Goal: Transaction & Acquisition: Purchase product/service

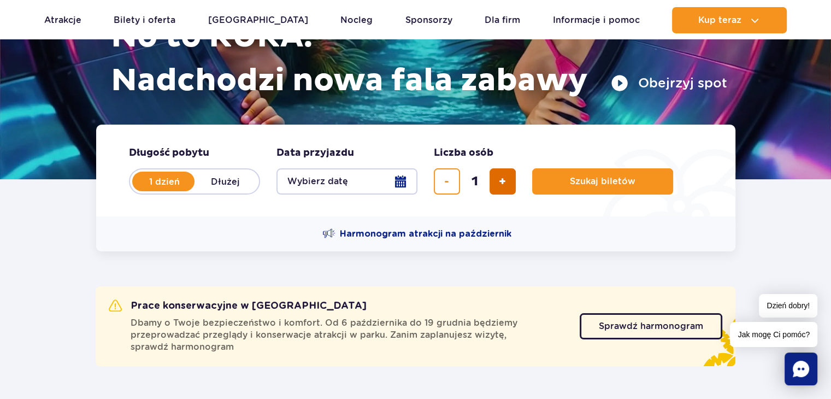
click at [496, 190] on button "dodaj bilet" at bounding box center [503, 181] width 26 height 26
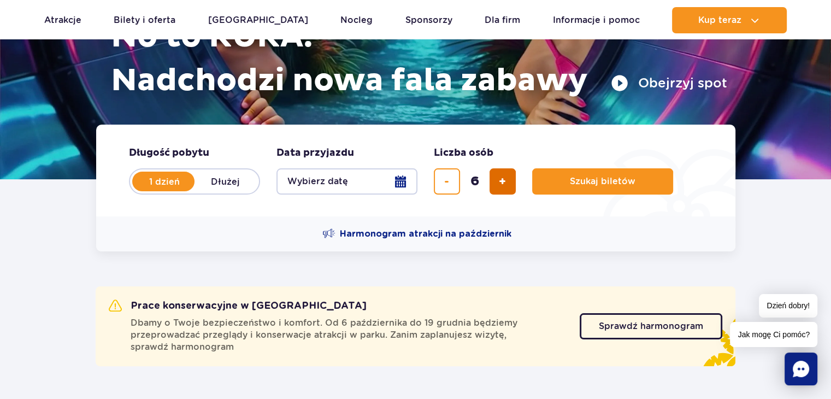
click at [496, 190] on button "dodaj bilet" at bounding box center [503, 181] width 26 height 26
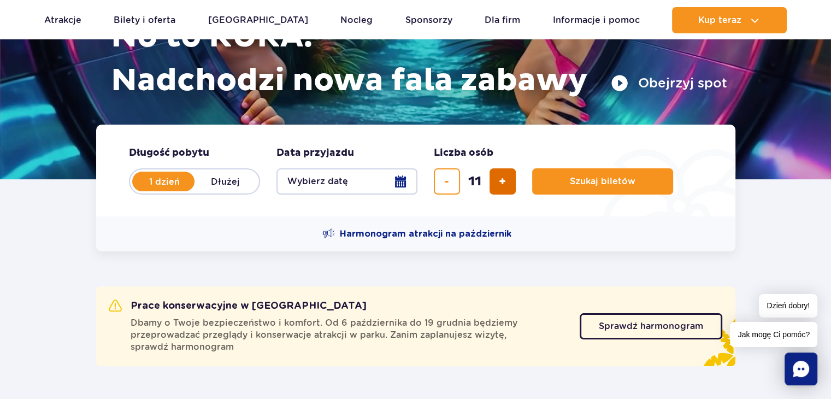
click at [496, 190] on button "dodaj bilet" at bounding box center [503, 181] width 26 height 26
type input "14"
click at [496, 190] on div "14" at bounding box center [475, 181] width 82 height 26
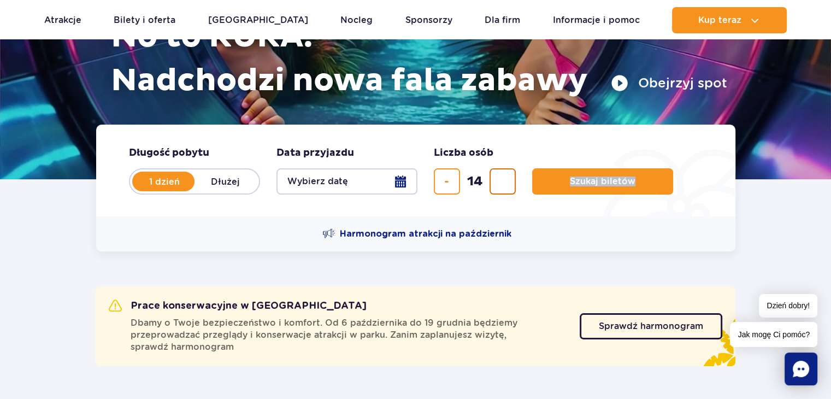
click at [496, 190] on div "14" at bounding box center [475, 181] width 82 height 26
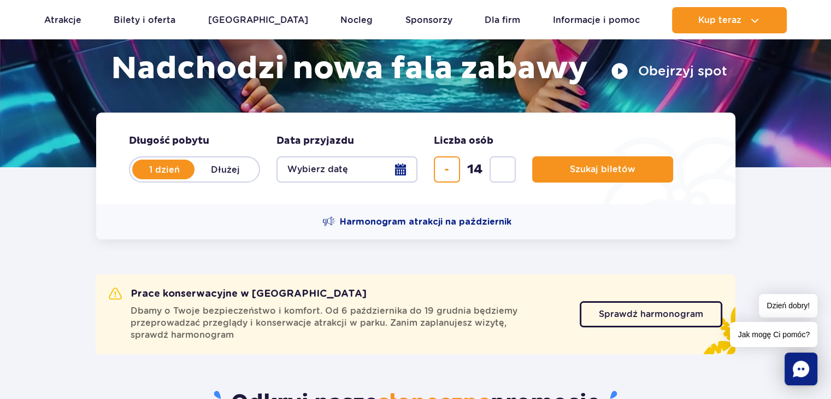
scroll to position [164, 0]
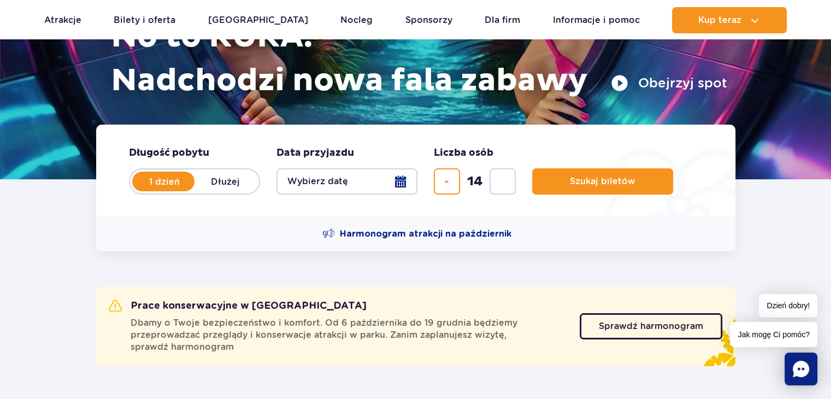
click at [397, 180] on button "Wybierz datę" at bounding box center [347, 181] width 141 height 26
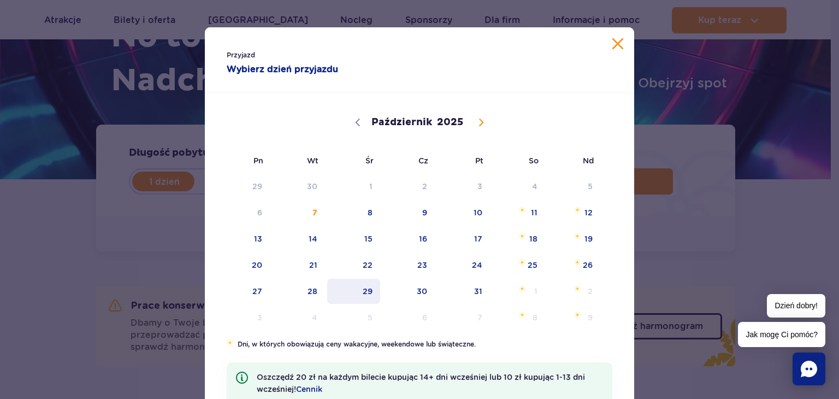
click at [367, 289] on span "29" at bounding box center [353, 291] width 55 height 25
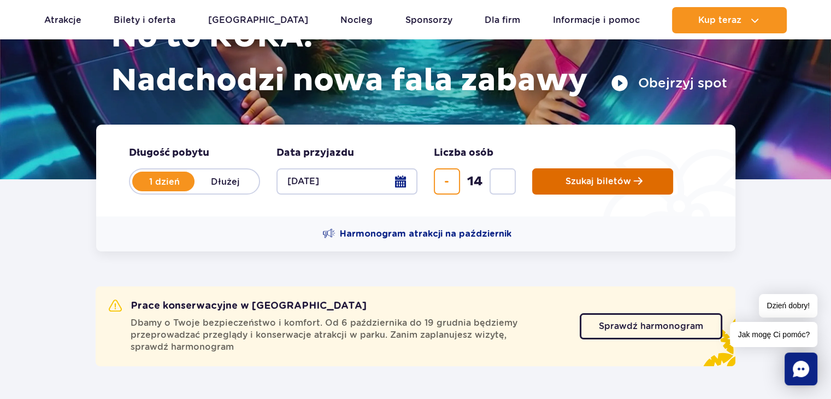
click at [583, 186] on button "Szukaj biletów" at bounding box center [602, 181] width 141 height 26
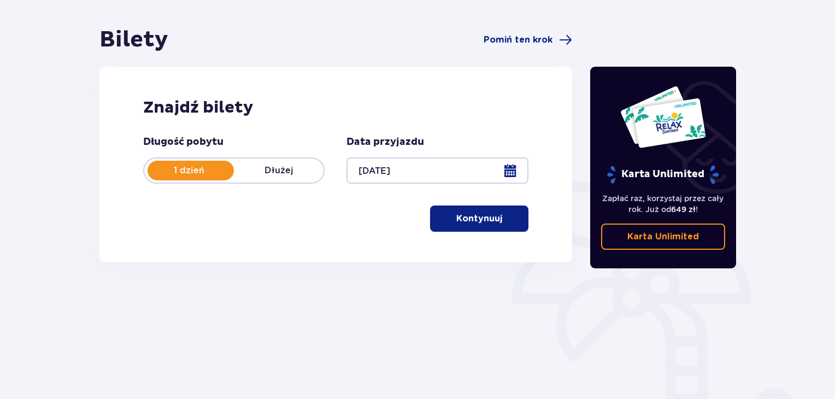
scroll to position [109, 0]
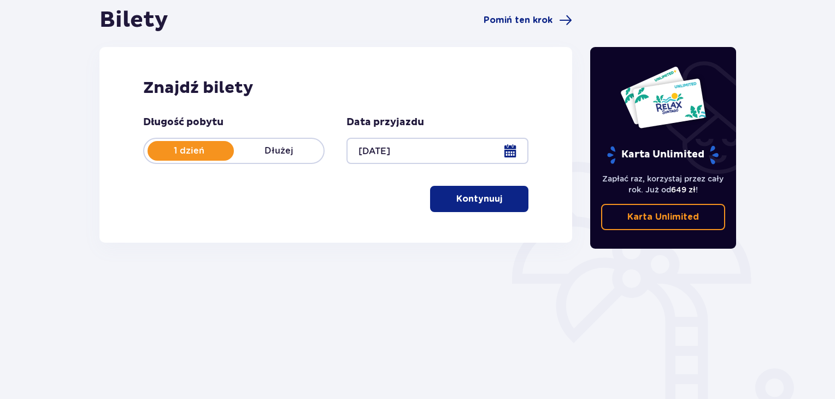
click at [468, 198] on p "Kontynuuj" at bounding box center [479, 199] width 46 height 12
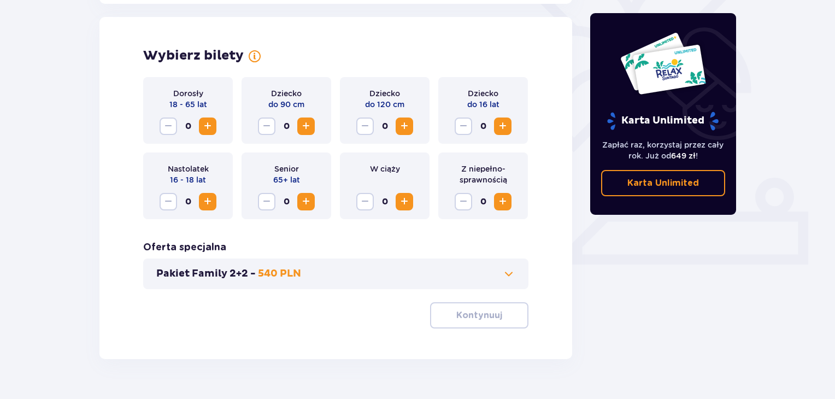
scroll to position [304, 0]
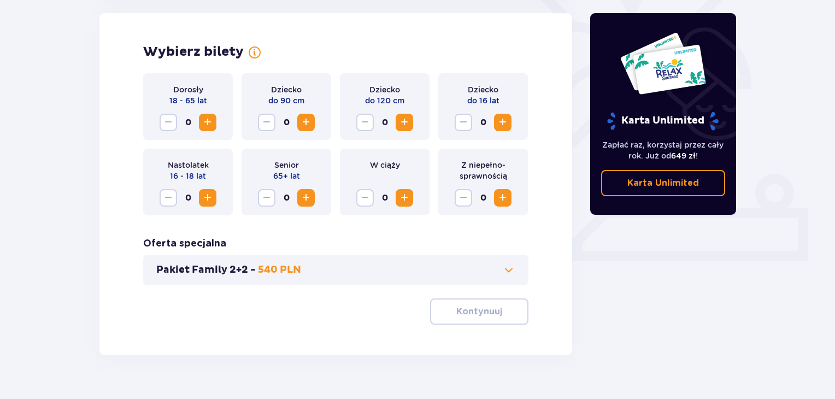
click at [504, 122] on span "Zwiększ" at bounding box center [502, 122] width 13 height 13
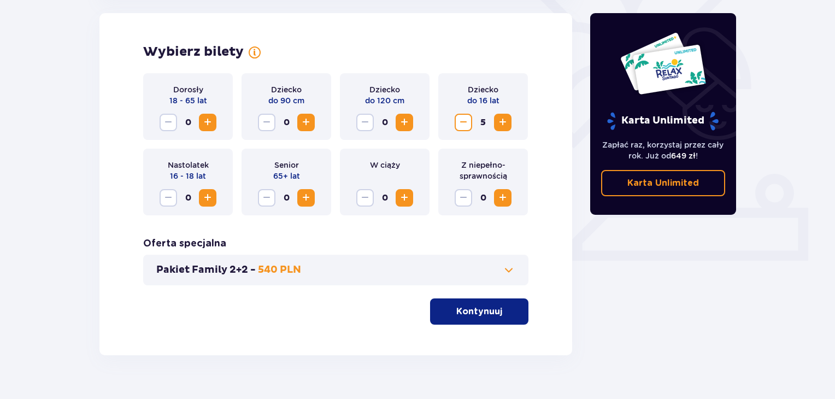
click at [504, 122] on span "Zwiększ" at bounding box center [502, 122] width 13 height 13
click at [504, 123] on span "Zwiększ" at bounding box center [502, 122] width 13 height 13
click at [504, 124] on span "Zwiększ" at bounding box center [502, 122] width 13 height 13
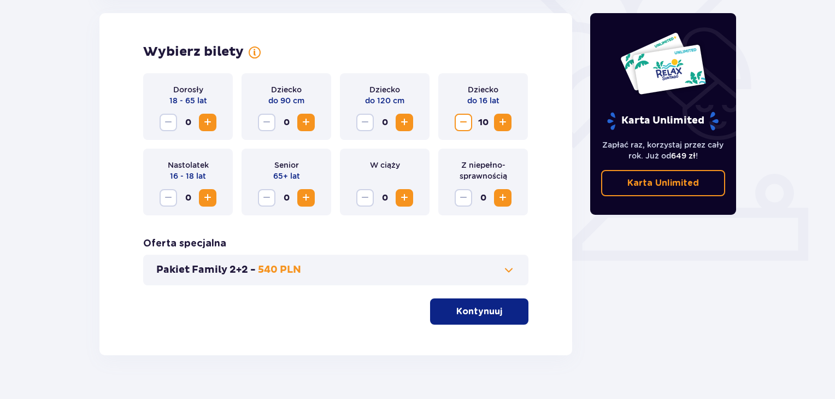
click at [504, 124] on span "Zwiększ" at bounding box center [502, 122] width 13 height 13
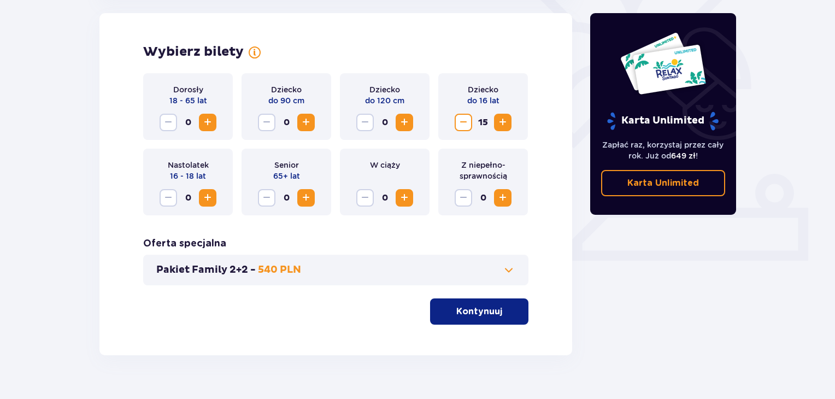
click at [504, 124] on span "Zwiększ" at bounding box center [502, 122] width 13 height 13
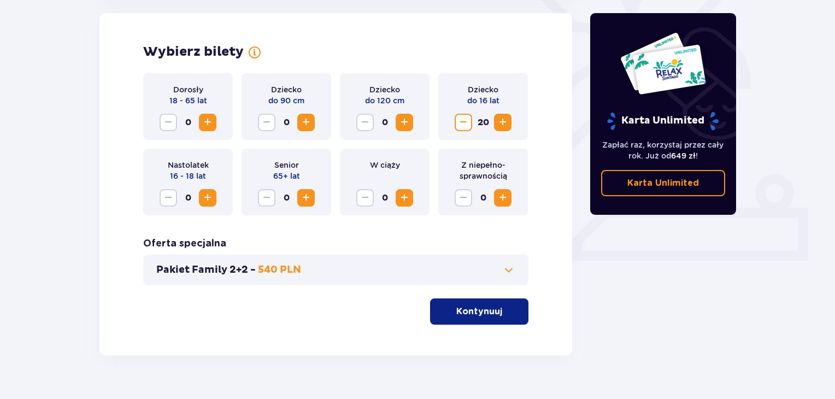
click at [504, 124] on span "Zwiększ" at bounding box center [502, 122] width 13 height 13
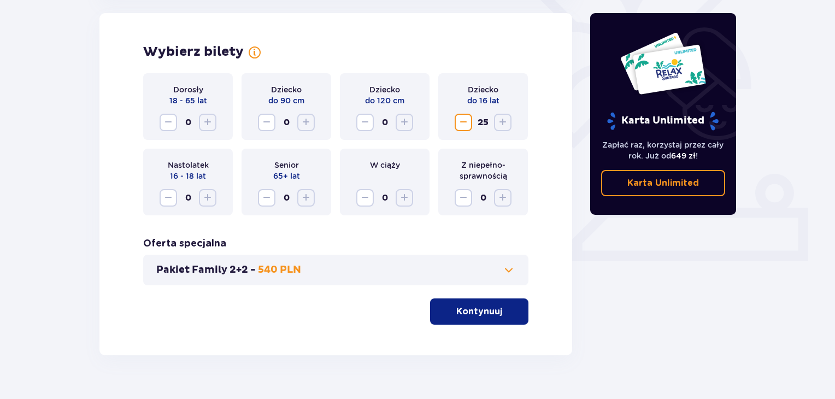
click at [483, 314] on p "Kontynuuj" at bounding box center [479, 312] width 46 height 12
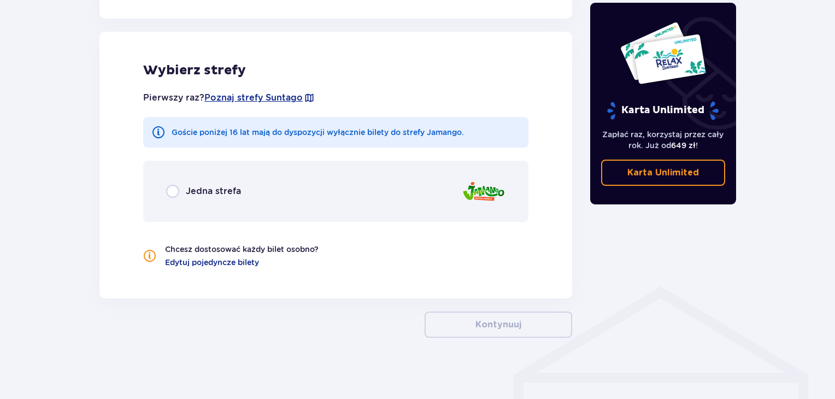
scroll to position [606, 0]
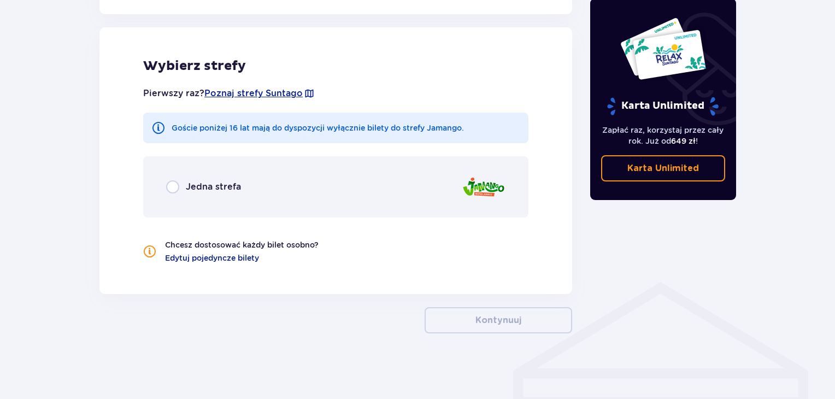
click at [177, 186] on input "radio" at bounding box center [172, 186] width 13 height 13
radio input "true"
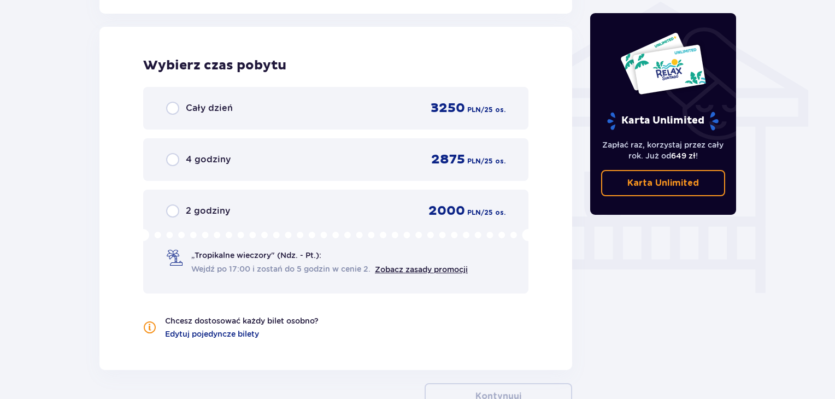
scroll to position [886, 0]
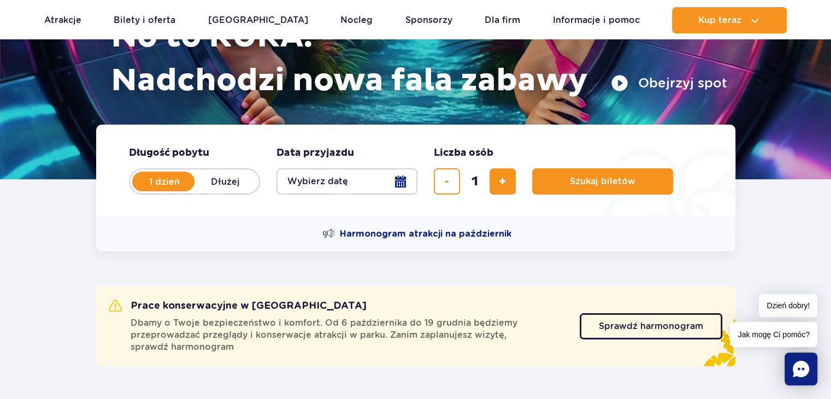
click at [402, 184] on button "Wybierz datę" at bounding box center [347, 181] width 141 height 26
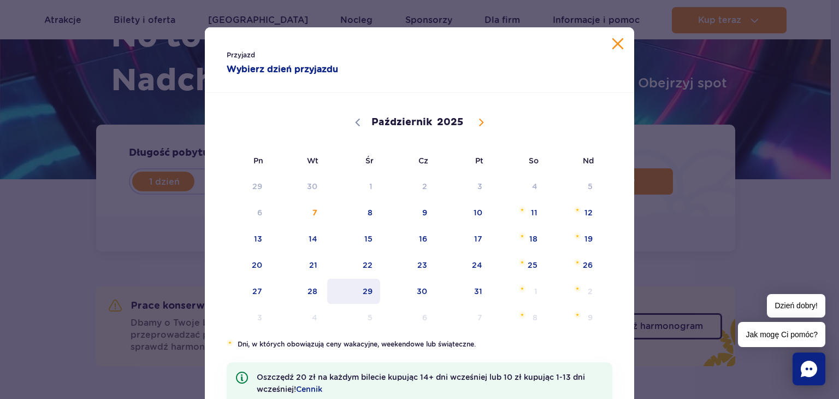
click at [365, 291] on span "29" at bounding box center [353, 291] width 55 height 25
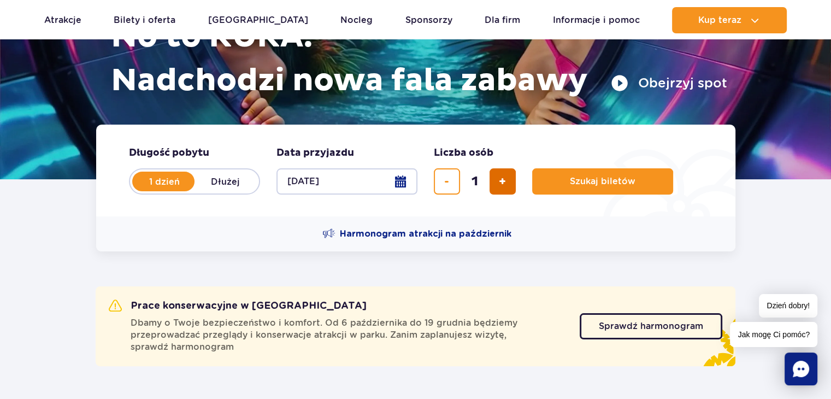
click at [503, 181] on span "dodaj bilet" at bounding box center [502, 181] width 7 height 0
click at [502, 181] on span "dodaj bilet" at bounding box center [502, 181] width 7 height 0
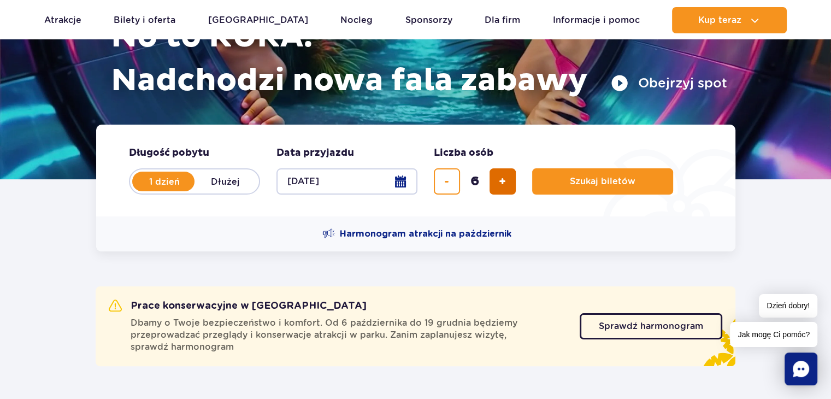
click at [503, 181] on span "dodaj bilet" at bounding box center [502, 181] width 7 height 0
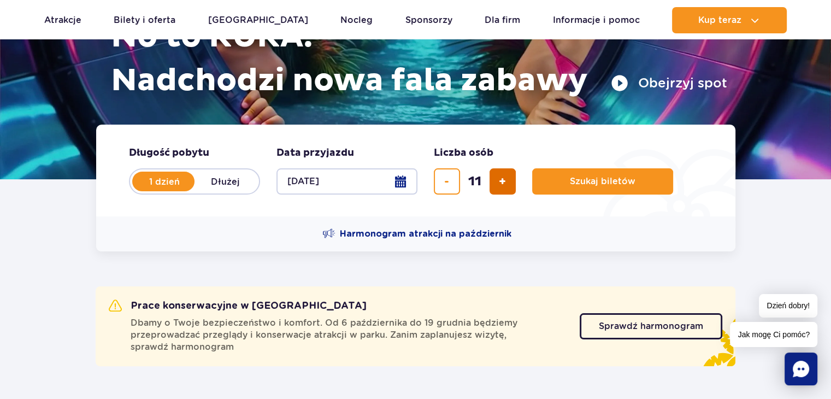
click at [503, 181] on span "dodaj bilet" at bounding box center [502, 181] width 7 height 0
type input "14"
click at [503, 183] on div "14" at bounding box center [475, 181] width 82 height 26
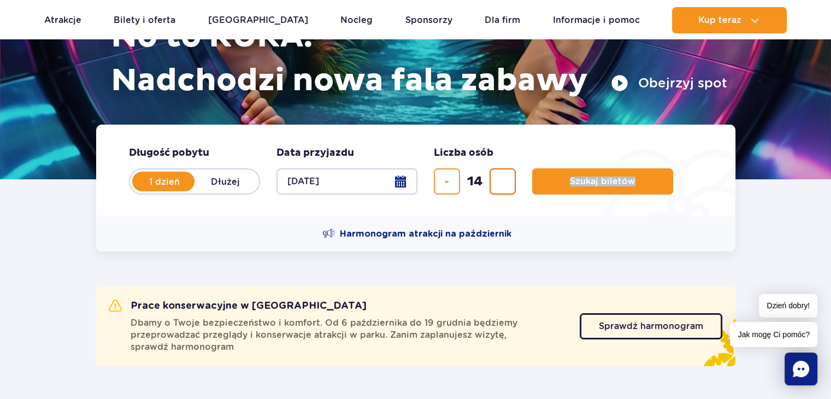
click at [503, 183] on div "14" at bounding box center [475, 181] width 82 height 26
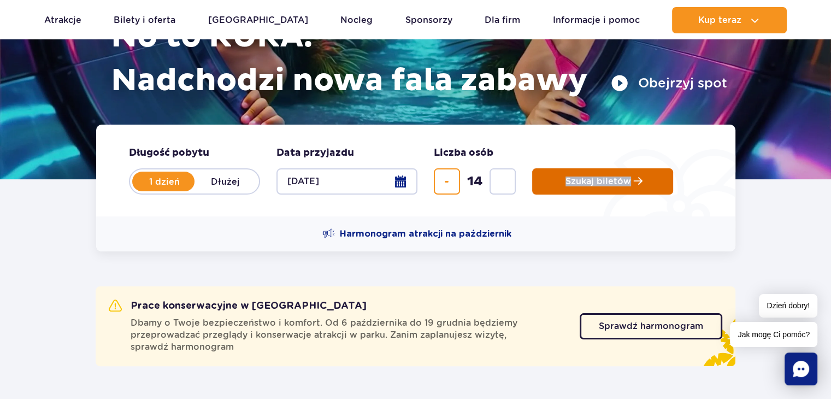
click at [592, 181] on span "Szukaj biletów" at bounding box center [599, 182] width 66 height 10
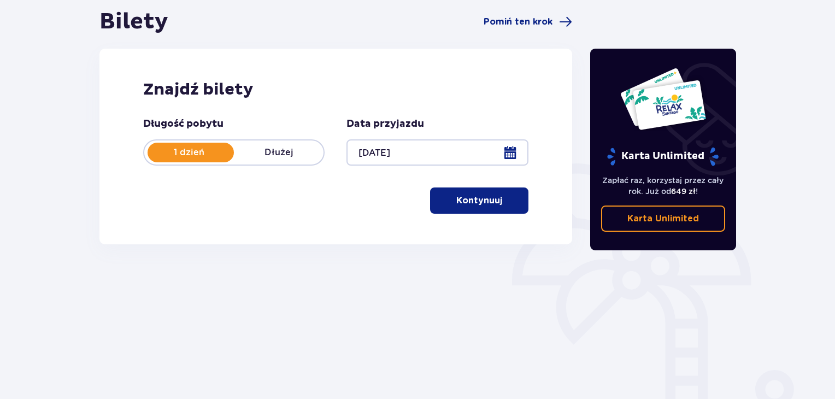
scroll to position [109, 0]
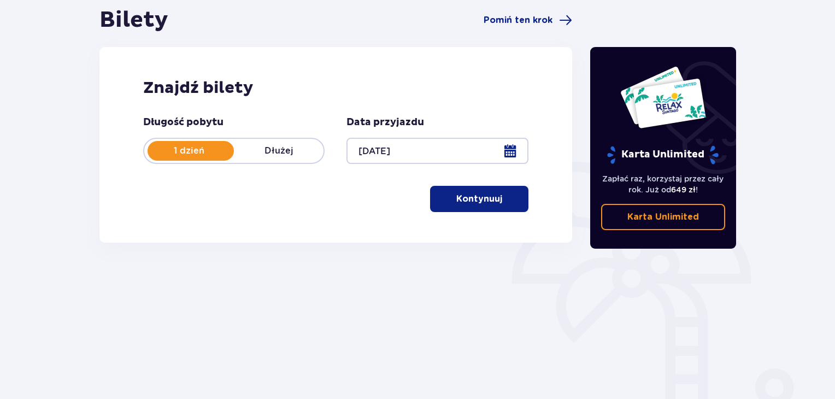
click at [498, 204] on span "button" at bounding box center [504, 198] width 13 height 13
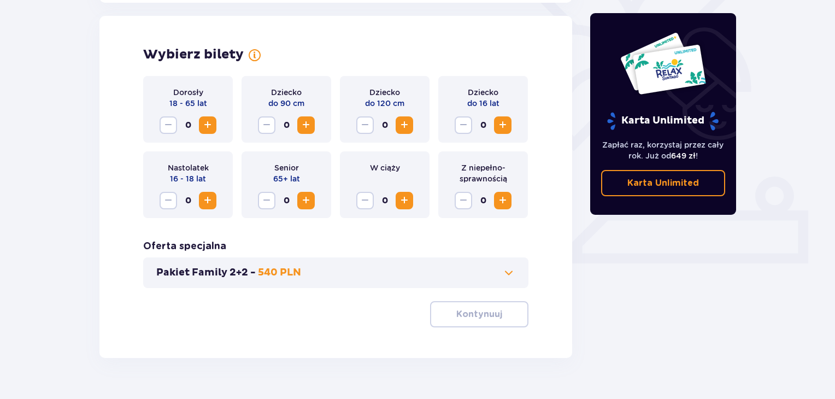
scroll to position [304, 0]
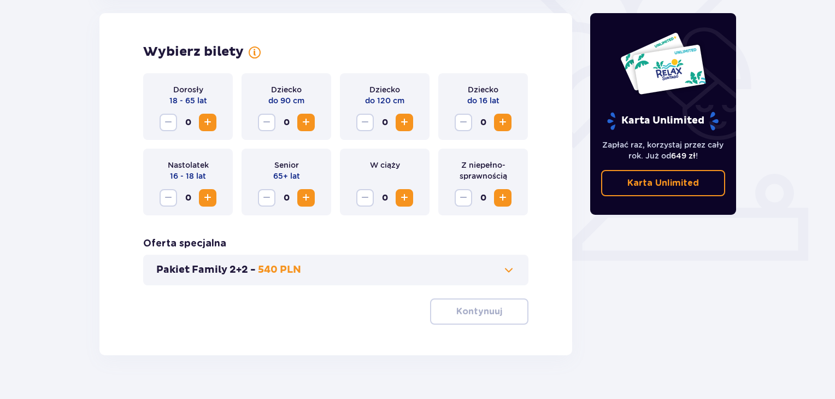
click at [502, 120] on span "Zwiększ" at bounding box center [502, 122] width 13 height 13
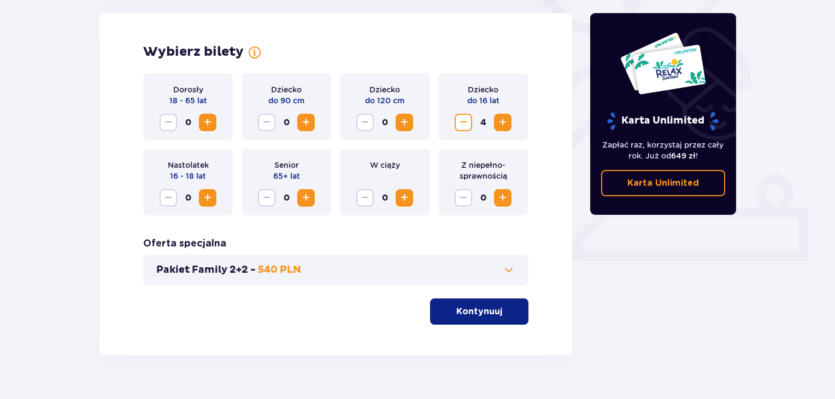
click at [502, 120] on span "Zwiększ" at bounding box center [502, 122] width 13 height 13
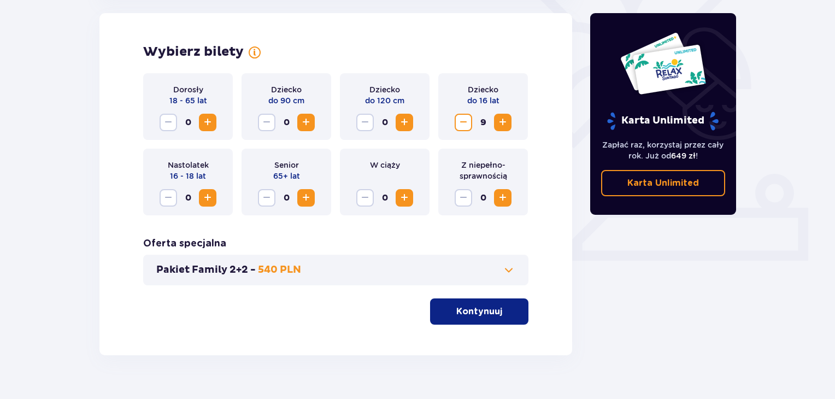
click at [502, 120] on span "Zwiększ" at bounding box center [502, 122] width 13 height 13
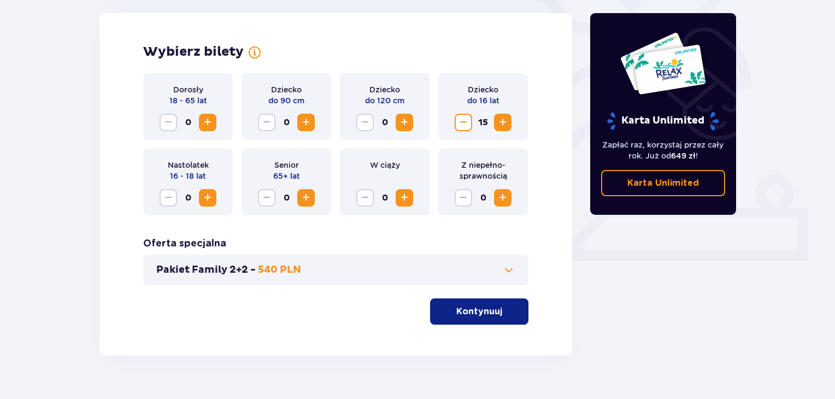
click at [502, 120] on span "Zwiększ" at bounding box center [502, 122] width 13 height 13
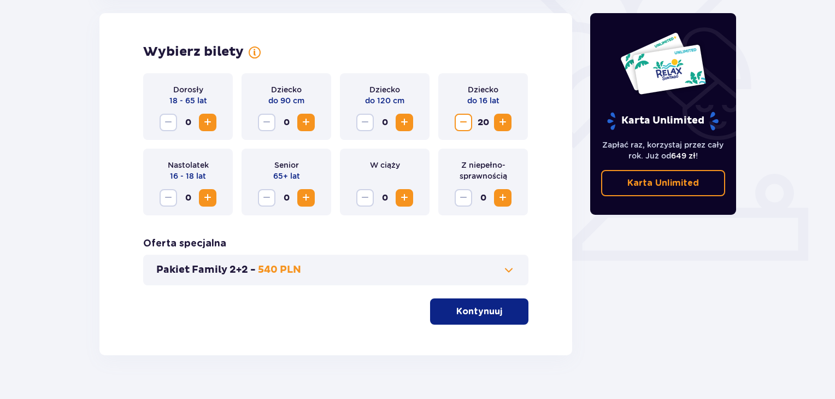
click at [502, 120] on span "Zwiększ" at bounding box center [502, 122] width 13 height 13
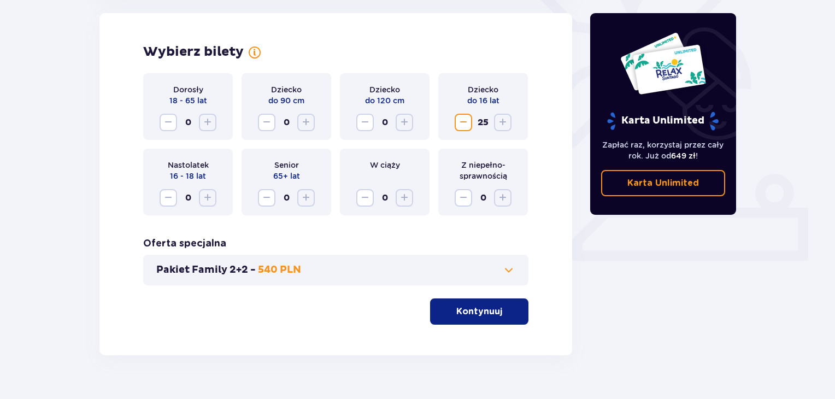
click at [468, 312] on p "Kontynuuj" at bounding box center [479, 312] width 46 height 12
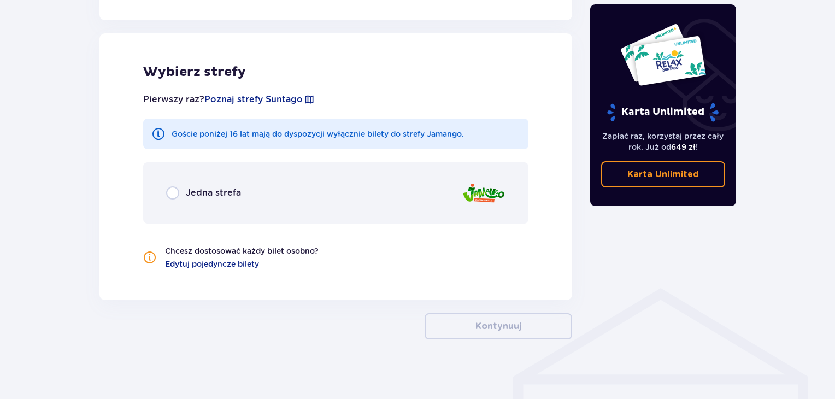
scroll to position [606, 0]
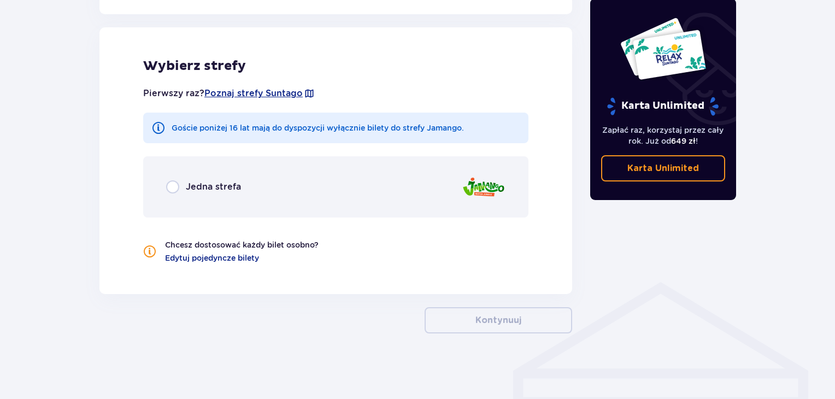
click at [172, 188] on input "radio" at bounding box center [172, 186] width 13 height 13
radio input "true"
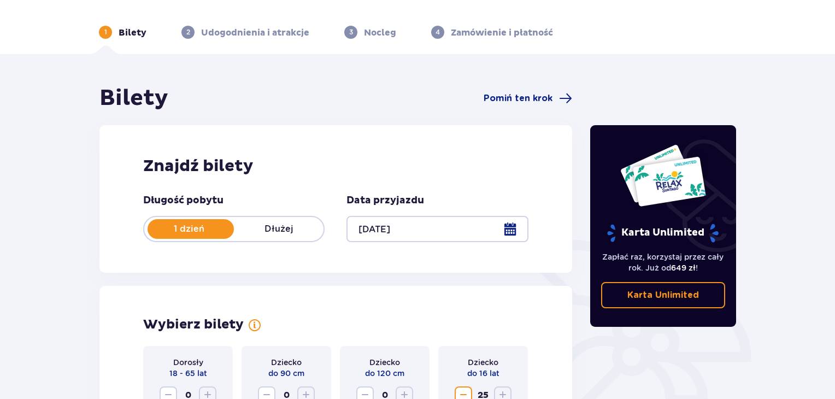
scroll to position [0, 0]
